Goal: Information Seeking & Learning: Learn about a topic

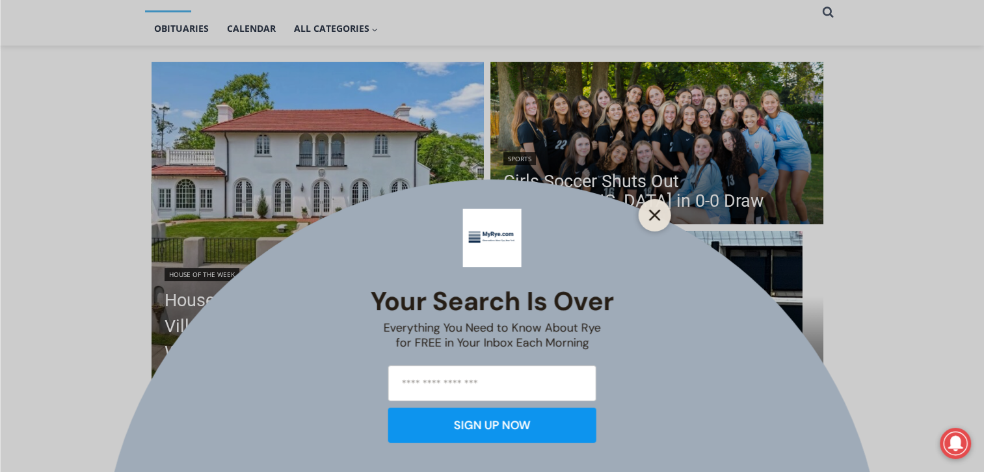
click at [655, 213] on line "Close" at bounding box center [654, 215] width 9 height 9
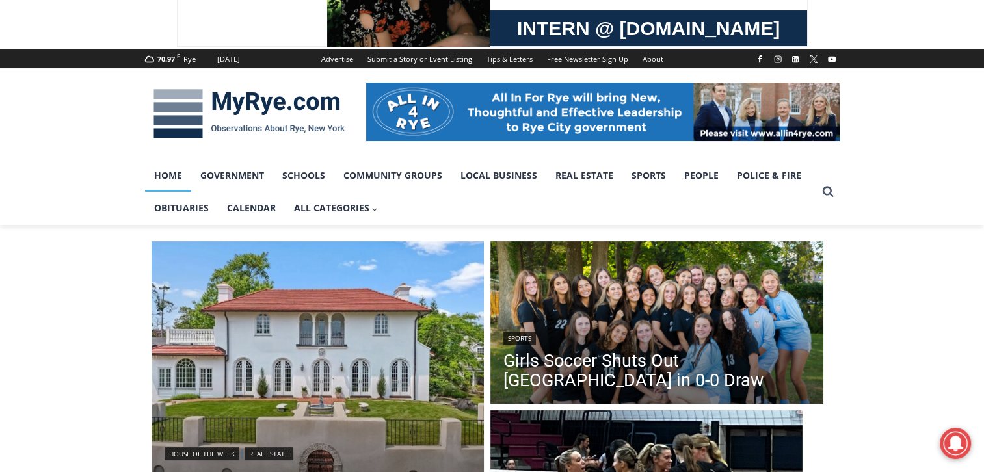
scroll to position [107, 0]
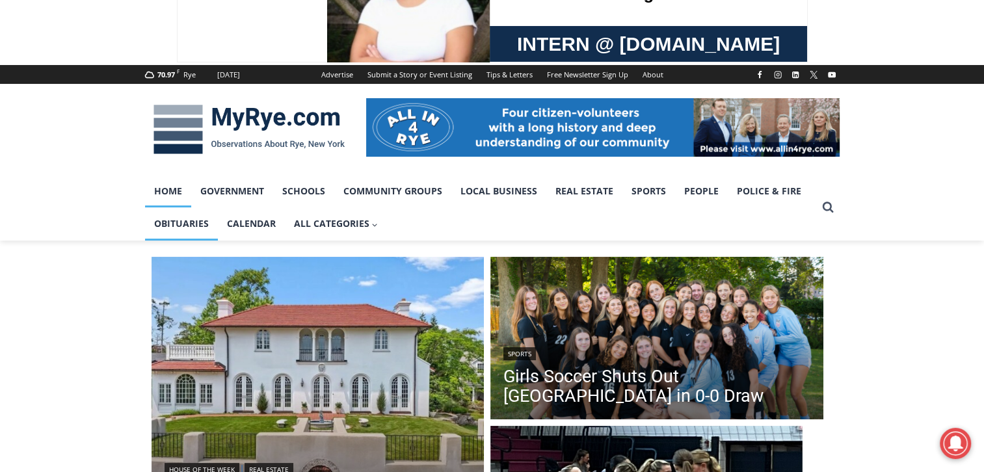
click at [168, 226] on link "Obituaries" at bounding box center [181, 224] width 73 height 33
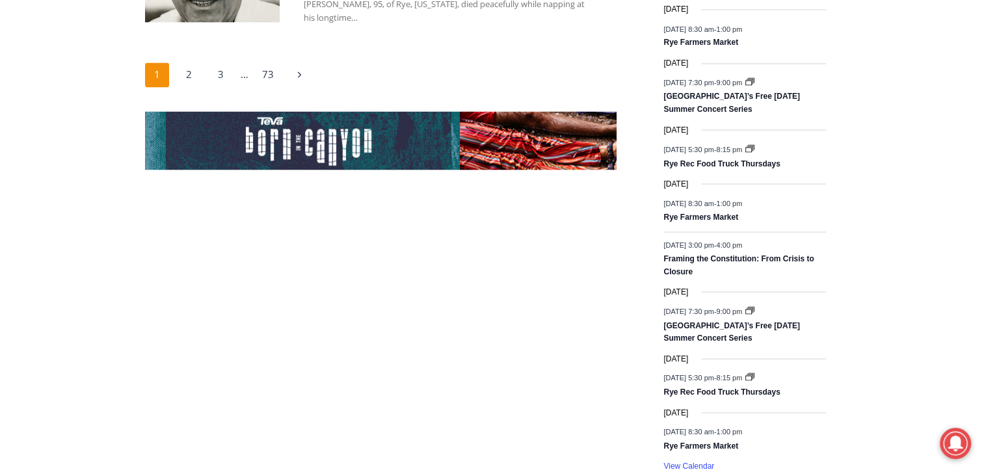
scroll to position [2385, 0]
